Goal: Navigation & Orientation: Find specific page/section

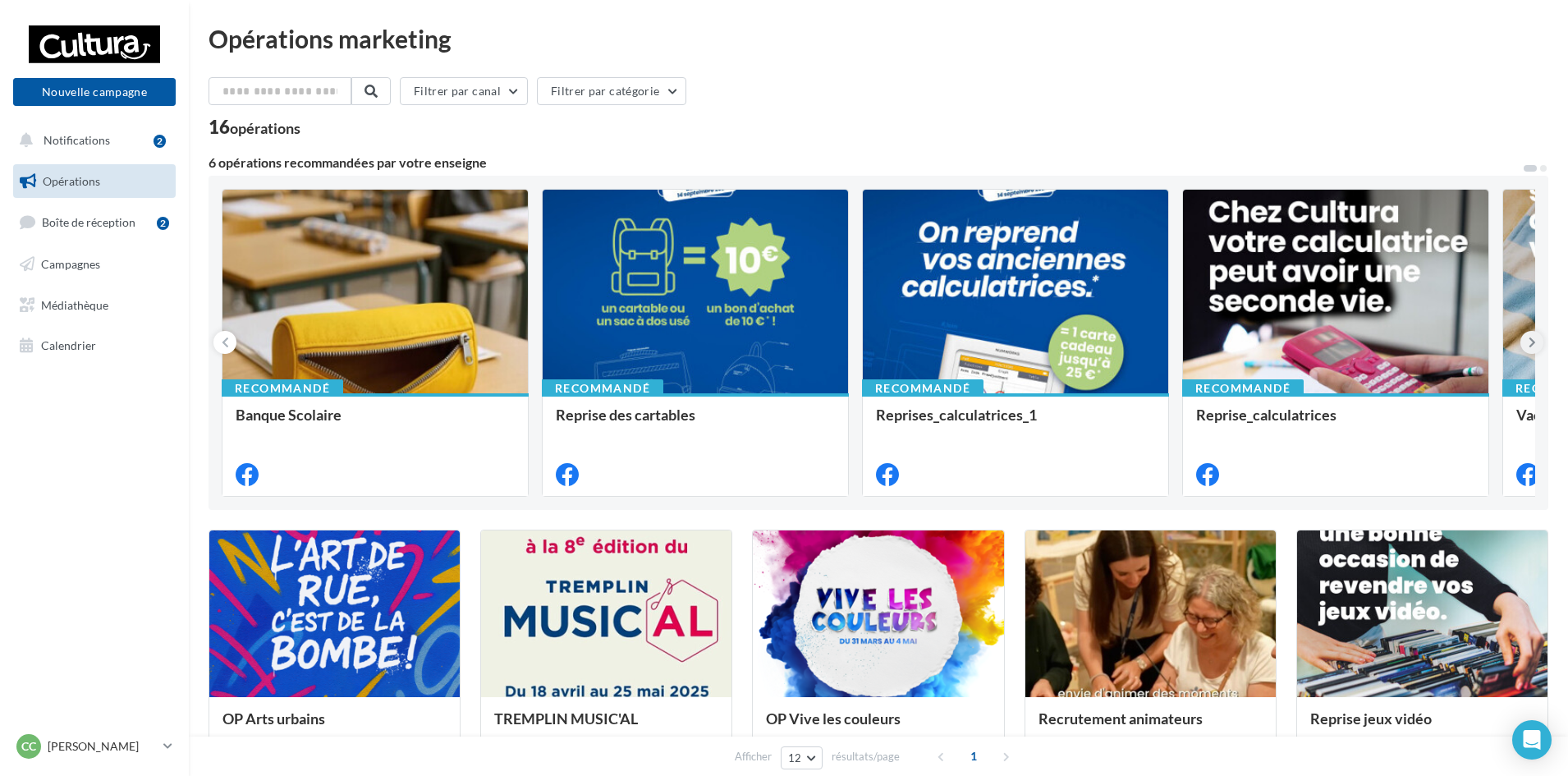
click at [1527, 341] on button at bounding box center [1532, 342] width 23 height 23
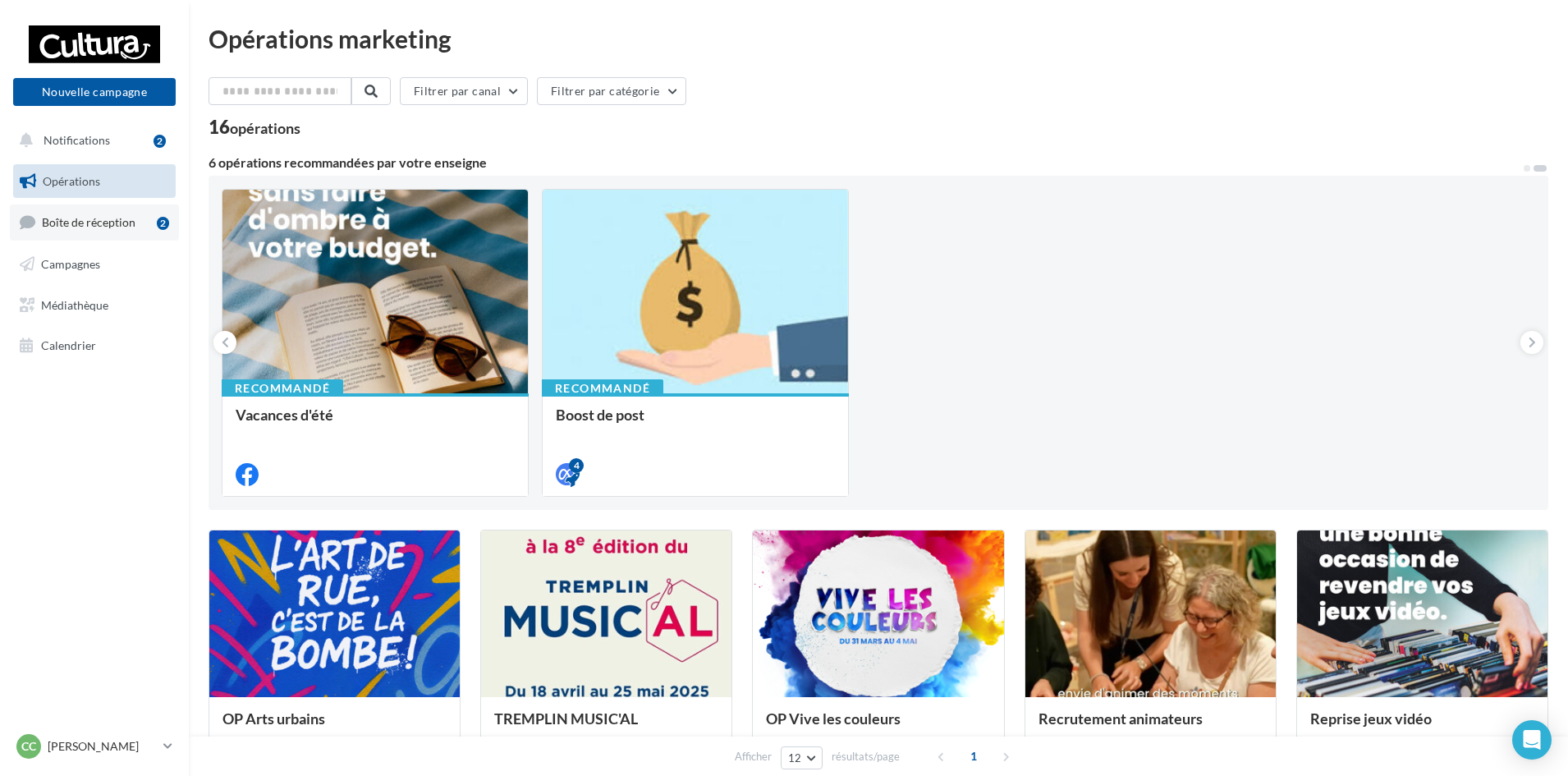
click at [124, 215] on link "Boîte de réception 2" at bounding box center [94, 222] width 169 height 35
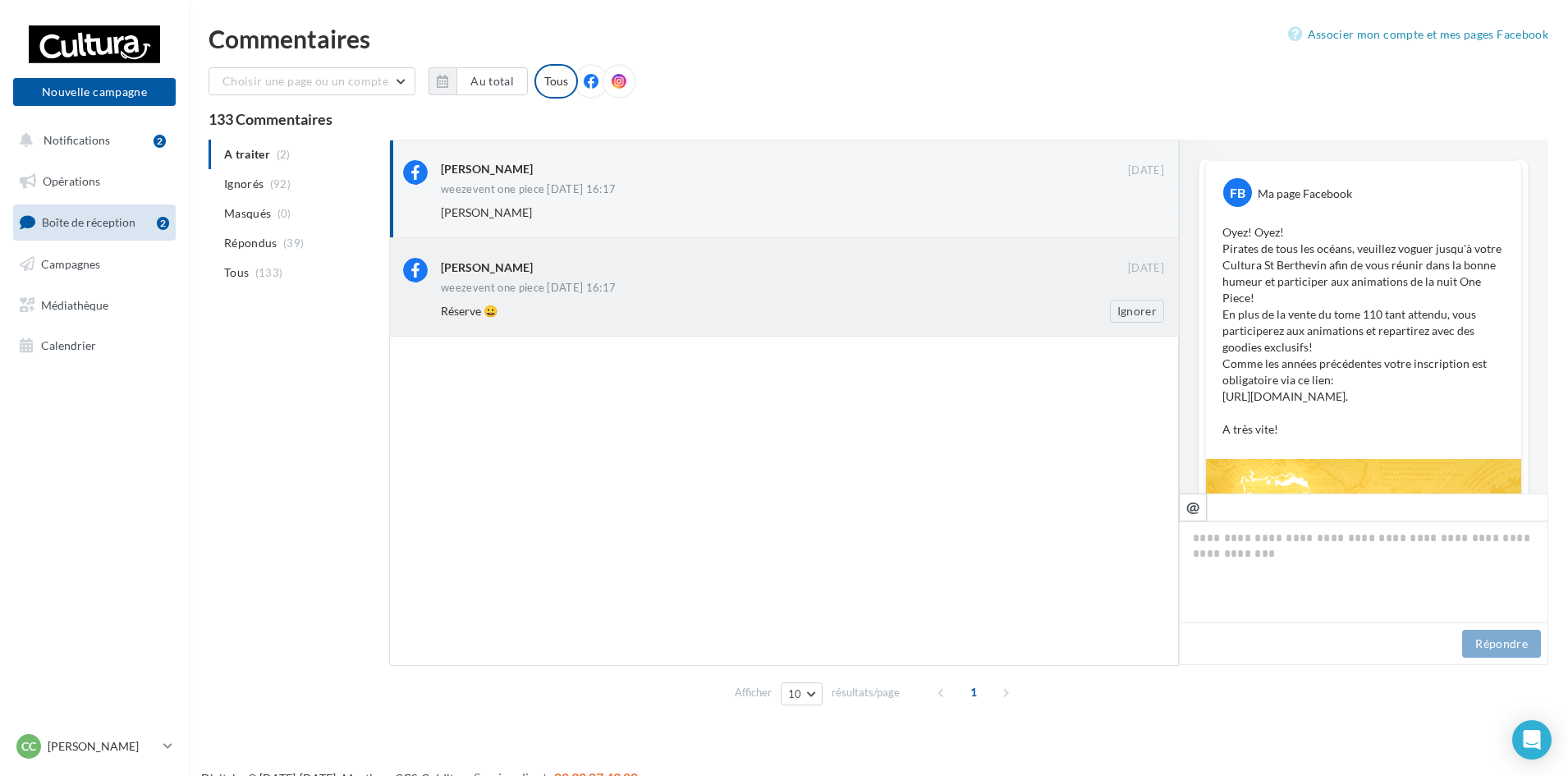
scroll to position [611, 0]
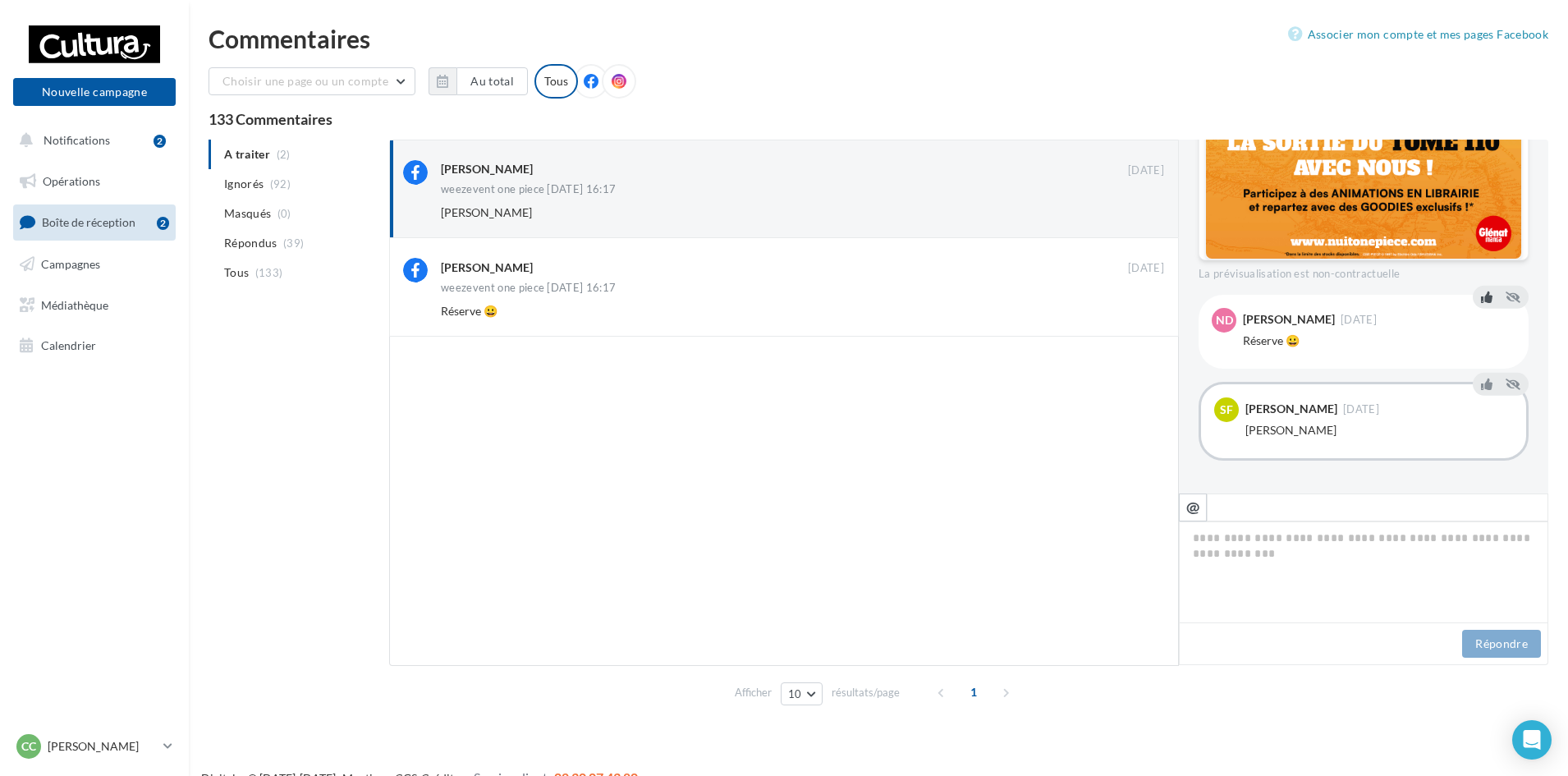
click at [1482, 293] on icon at bounding box center [1487, 297] width 12 height 12
click at [1138, 210] on button "Ignorer" at bounding box center [1137, 212] width 54 height 23
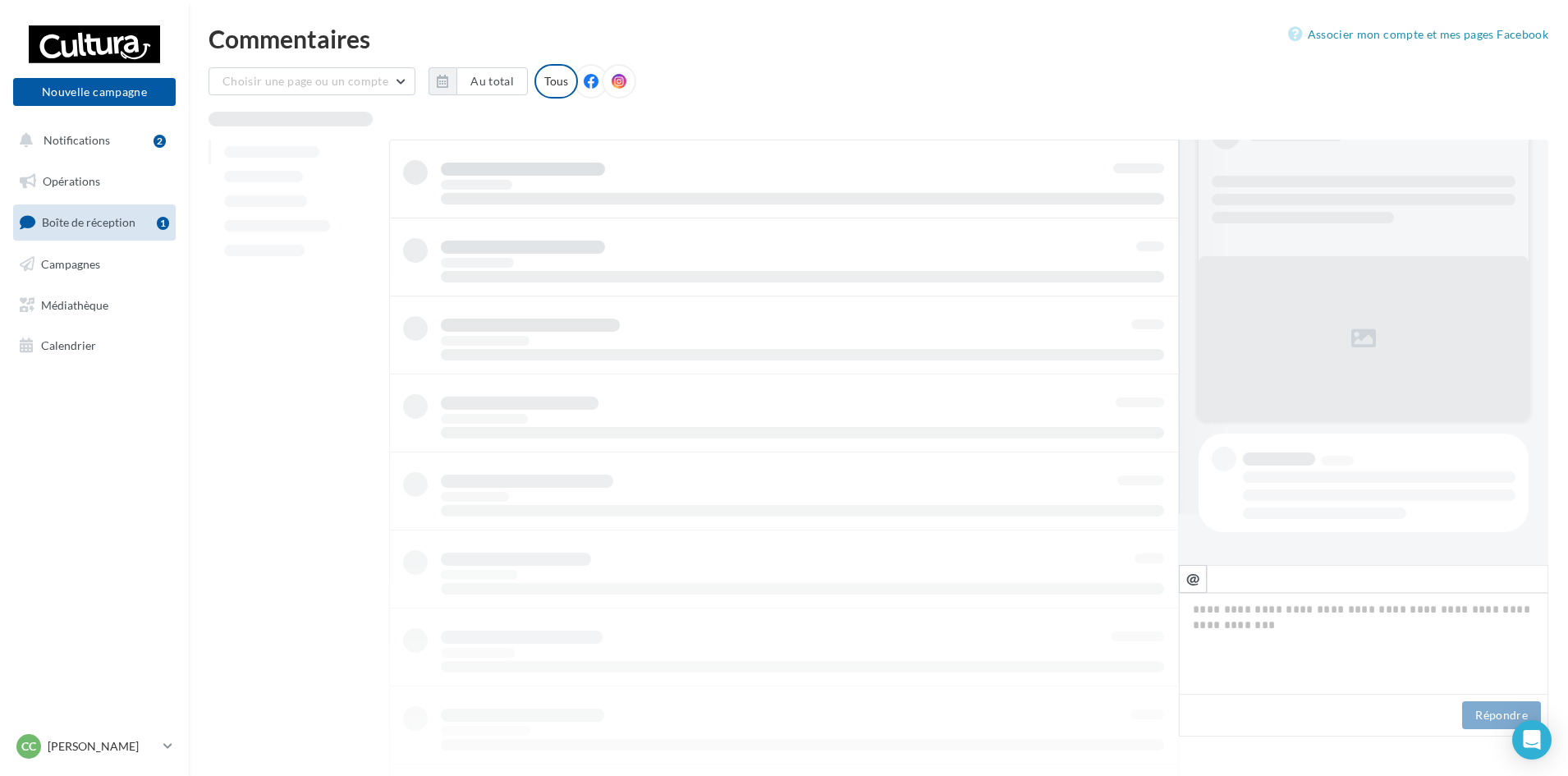
scroll to position [51, 0]
click at [80, 134] on span "Notifications" at bounding box center [77, 140] width 66 height 14
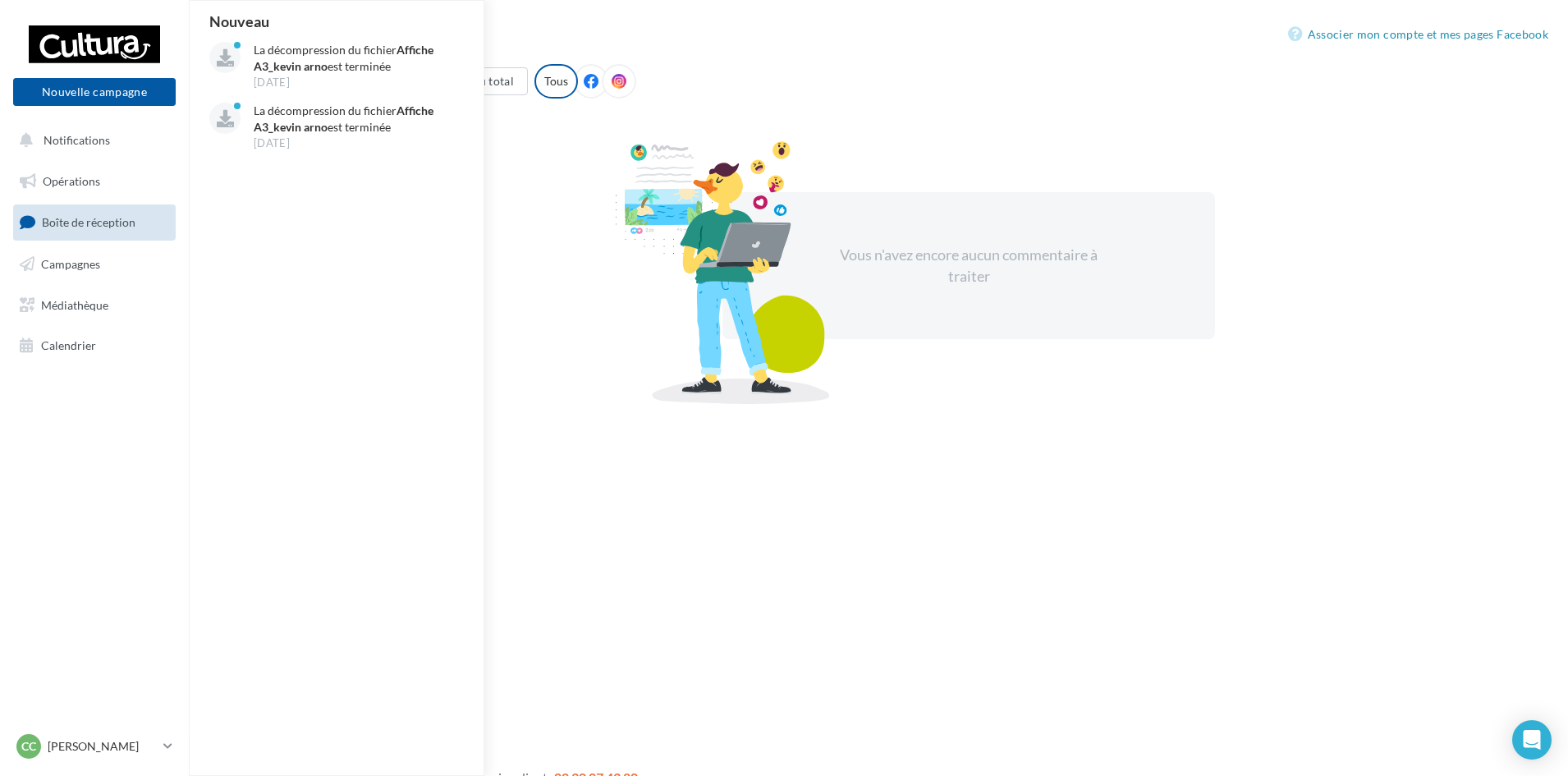
click at [83, 465] on nav "Nouvelle campagne Nouvelle campagne Notifications Nouveau La décompression du f…" at bounding box center [94, 388] width 188 height 776
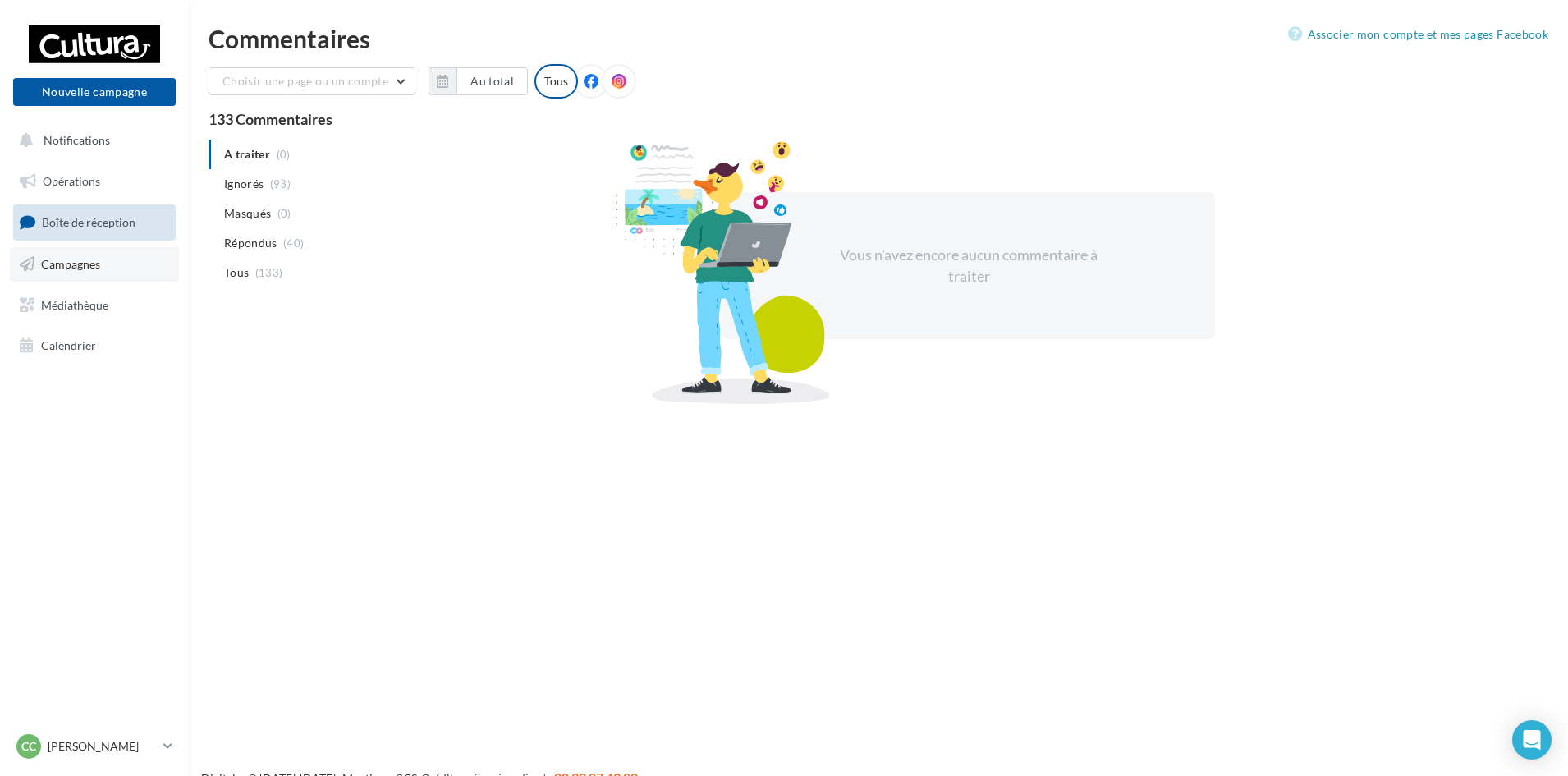
click at [110, 261] on link "Campagnes" at bounding box center [94, 264] width 169 height 35
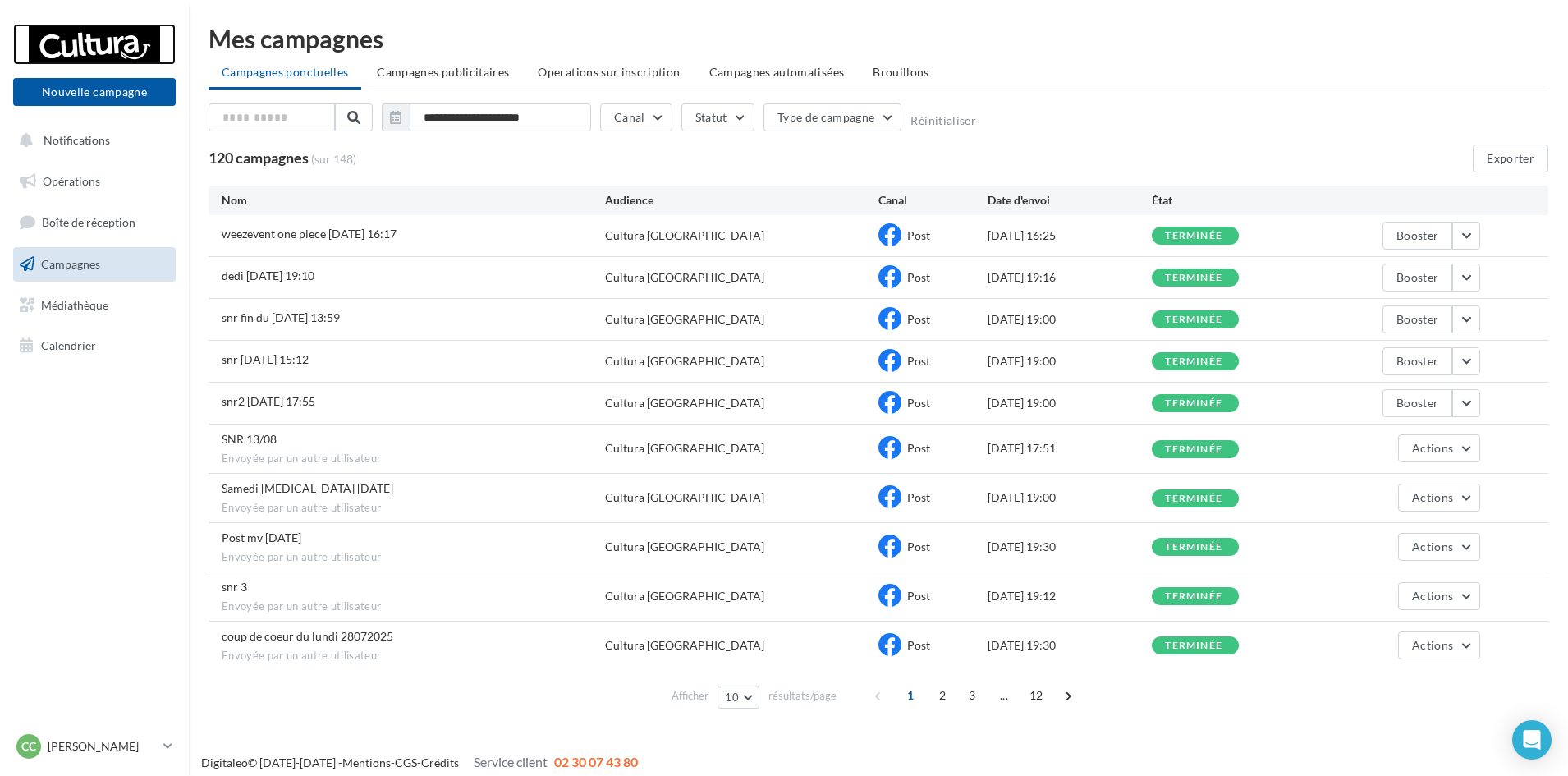
click at [76, 47] on div at bounding box center [94, 44] width 131 height 41
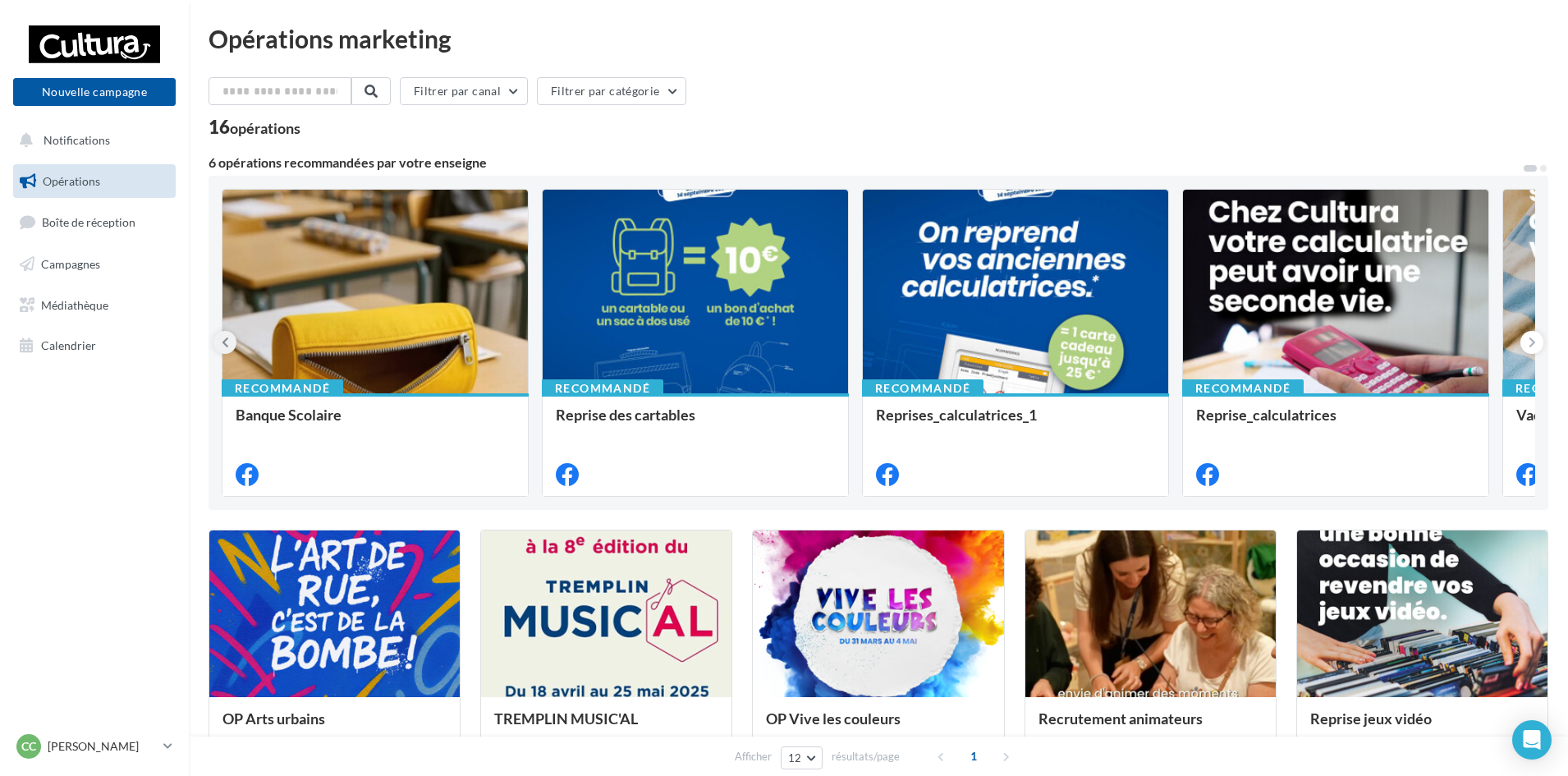
click at [220, 343] on button at bounding box center [225, 342] width 23 height 23
